Goal: Check status

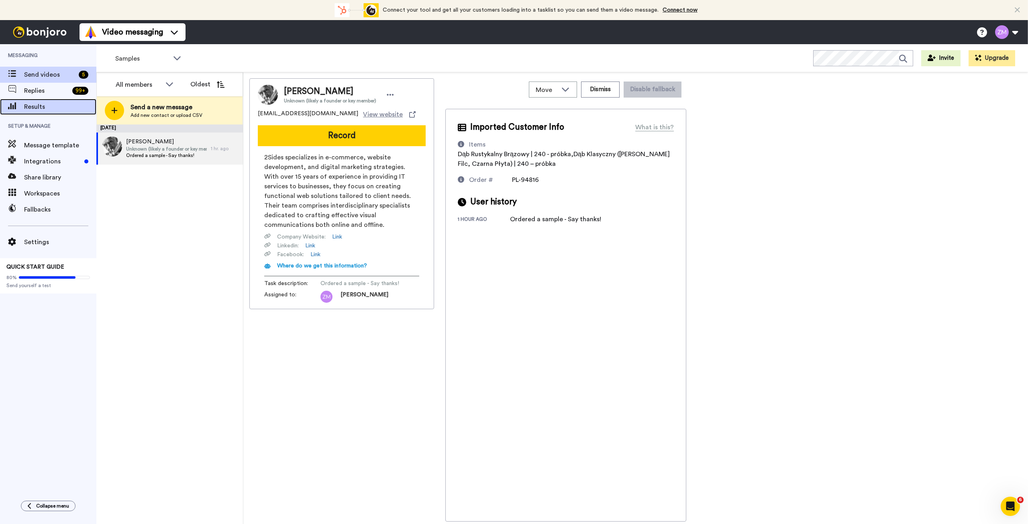
click at [56, 110] on span "Results" at bounding box center [60, 107] width 72 height 10
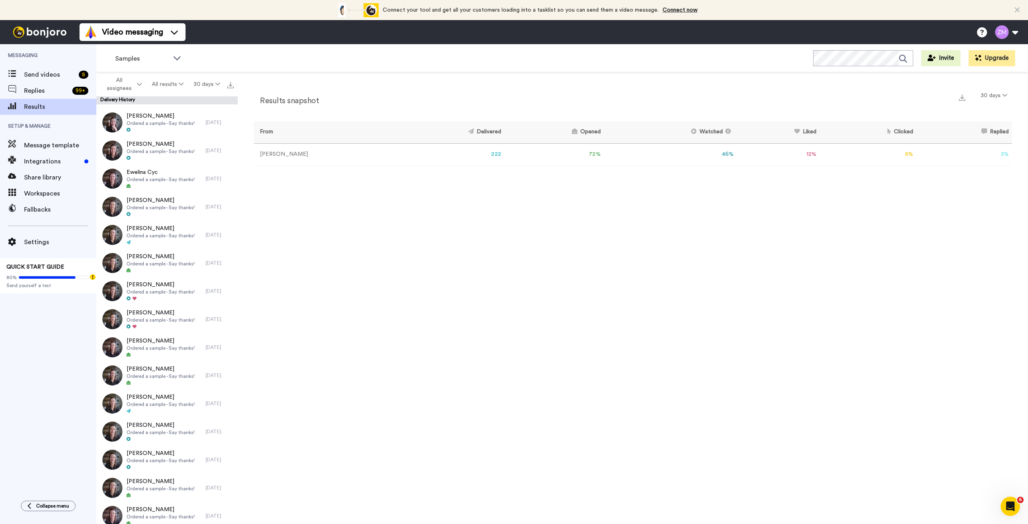
scroll to position [981, 0]
click at [214, 84] on button "30 days" at bounding box center [206, 84] width 37 height 14
click at [203, 132] on span "90 days" at bounding box center [196, 129] width 22 height 6
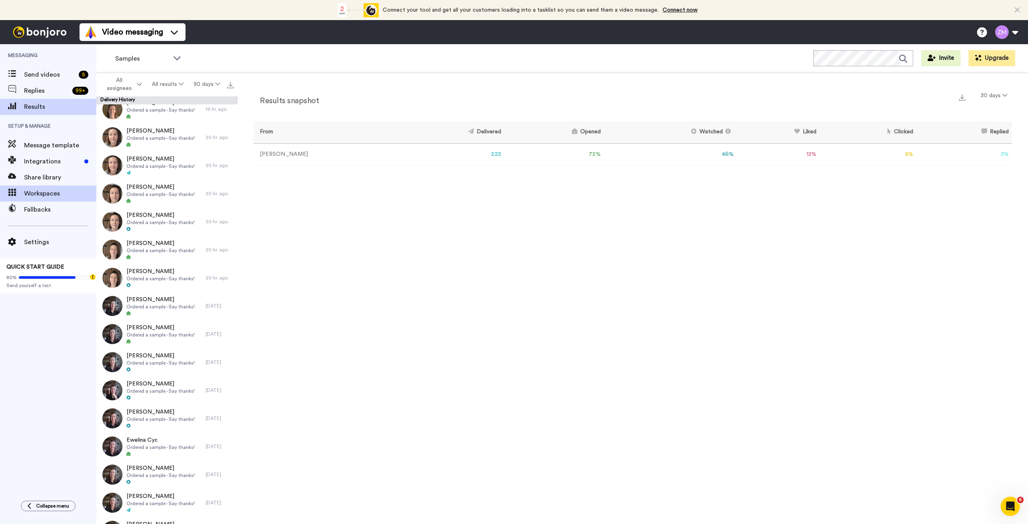
scroll to position [642, 0]
